Goal: Transaction & Acquisition: Download file/media

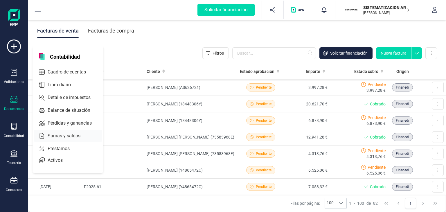
drag, startPoint x: 57, startPoint y: 148, endPoint x: 59, endPoint y: 137, distance: 11.1
click at [57, 141] on div "Contabilidad Cuadro de cuentas Libro diario Detalle de impuestos Balance de sit…" at bounding box center [67, 109] width 71 height 128
drag, startPoint x: 59, startPoint y: 137, endPoint x: 50, endPoint y: 92, distance: 46.2
click at [50, 92] on div "Contabilidad Cuadro de cuentas Libro diario Detalle de impuestos Balance de sit…" at bounding box center [67, 109] width 71 height 128
click at [15, 158] on div "Tesorería" at bounding box center [13, 157] width 23 height 15
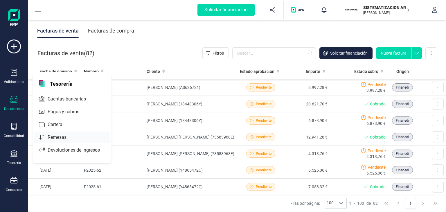
click at [57, 137] on span "Remesas" at bounding box center [61, 137] width 32 height 7
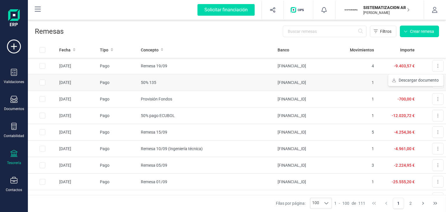
click at [425, 79] on span "Descargar documento" at bounding box center [418, 80] width 40 height 6
click at [432, 81] on button at bounding box center [438, 83] width 12 height 12
click at [421, 100] on button "Descargar documento" at bounding box center [415, 97] width 55 height 12
click at [432, 82] on button at bounding box center [438, 83] width 12 height 12
click at [425, 96] on span "Descargar documento" at bounding box center [418, 97] width 40 height 6
